Goal: Check status: Check status

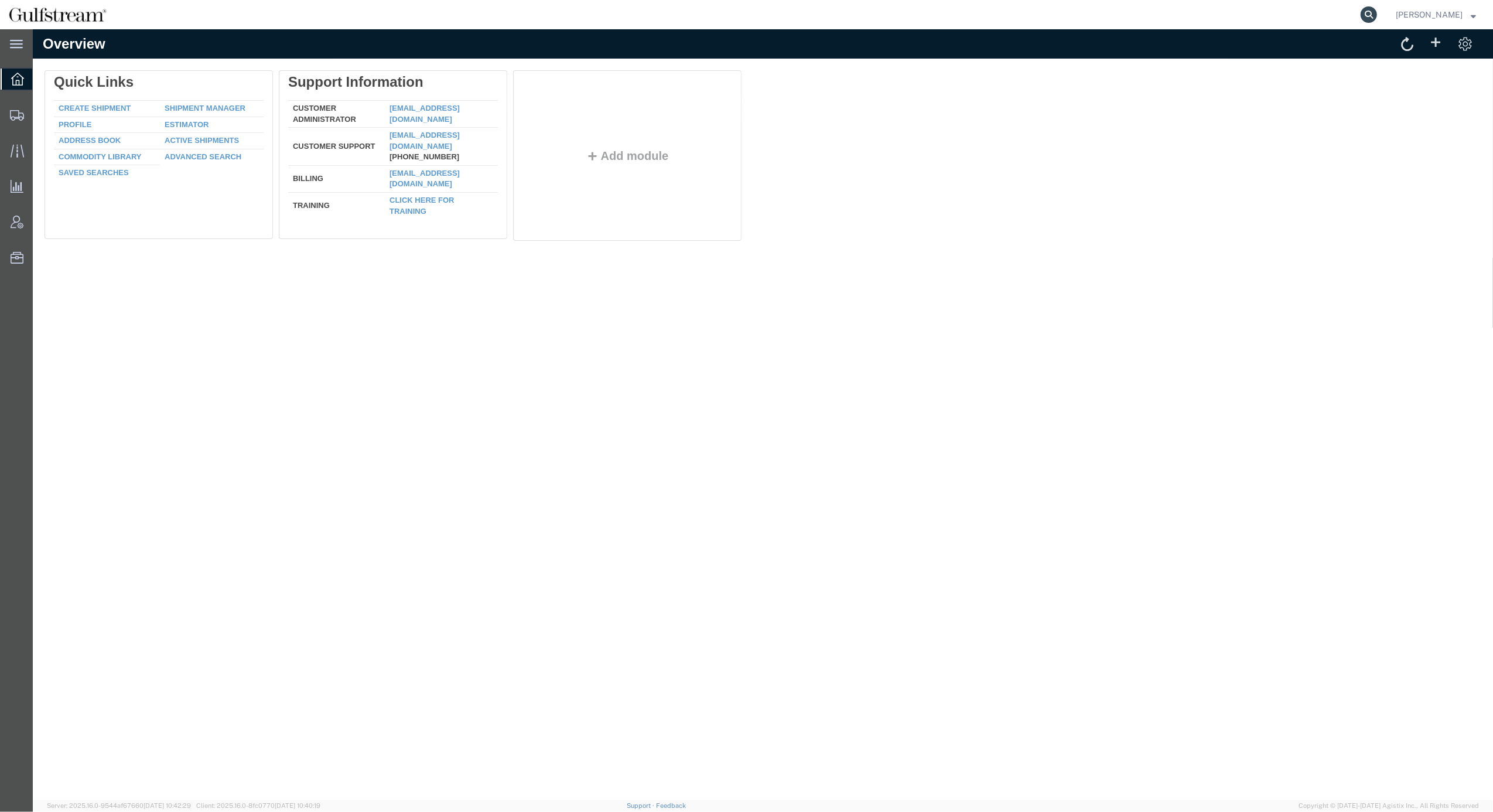
click at [1377, 17] on icon at bounding box center [1369, 15] width 17 height 17
click at [1291, 20] on input "search" at bounding box center [1182, 15] width 356 height 28
paste input "459377587648"
click at [1377, 17] on icon at bounding box center [1369, 15] width 17 height 17
type input "459377587648"
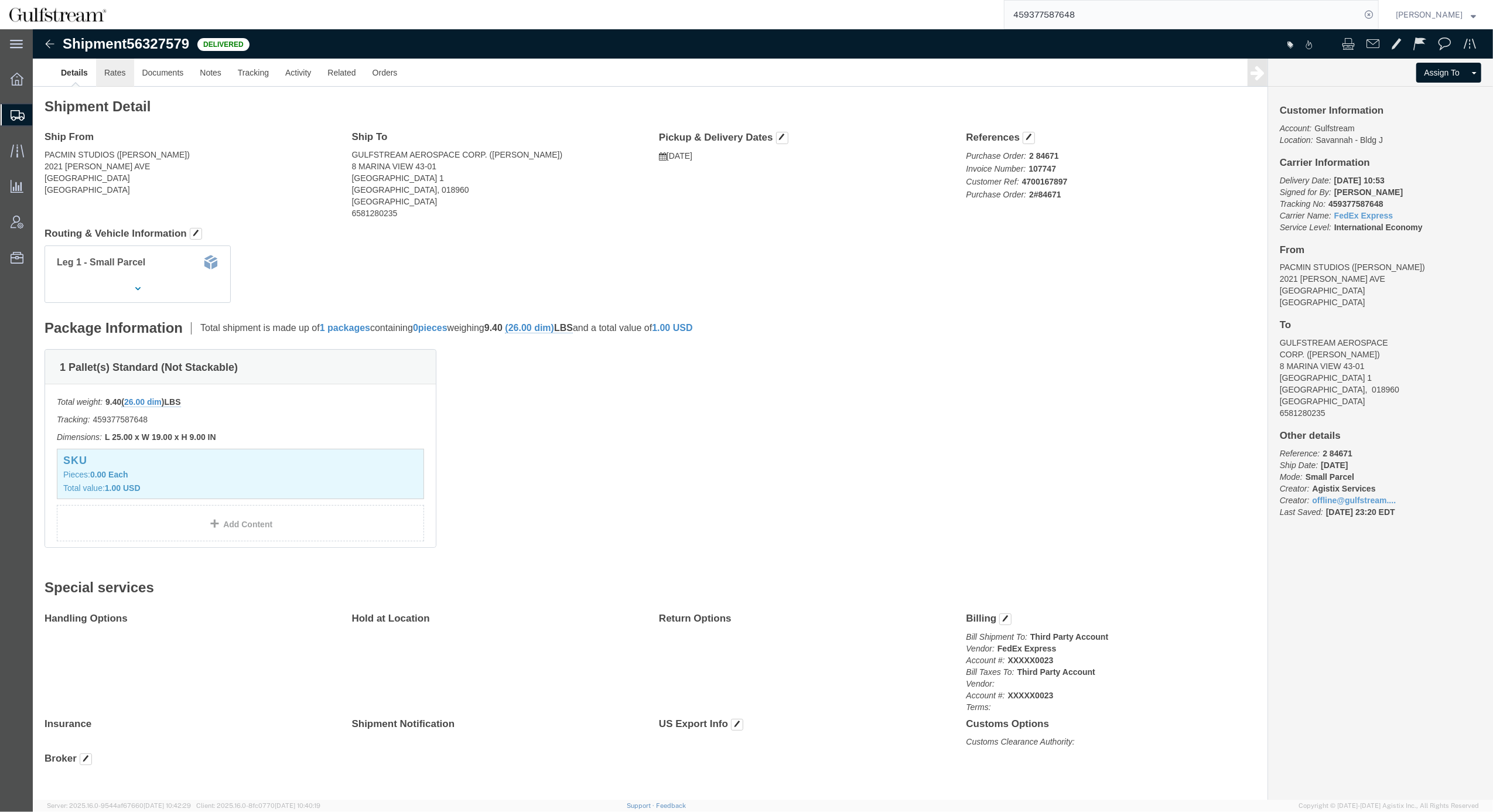
click link "Rates"
